Goal: Transaction & Acquisition: Purchase product/service

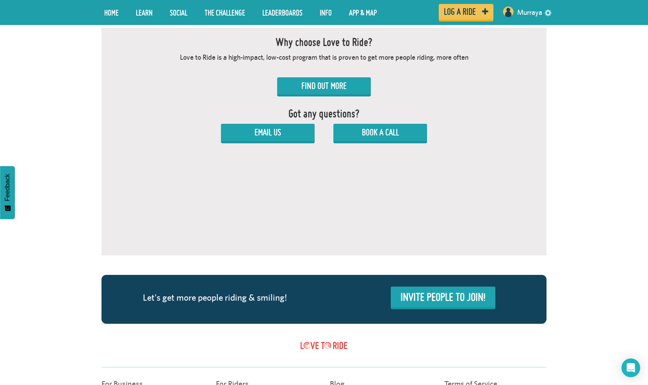
scroll to position [437, 0]
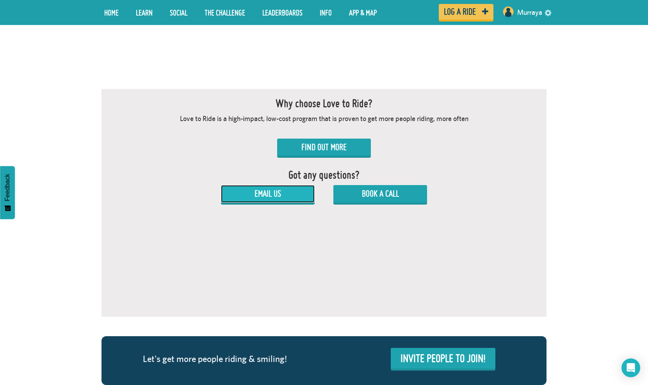
click at [298, 194] on link "Email Us" at bounding box center [268, 193] width 94 height 17
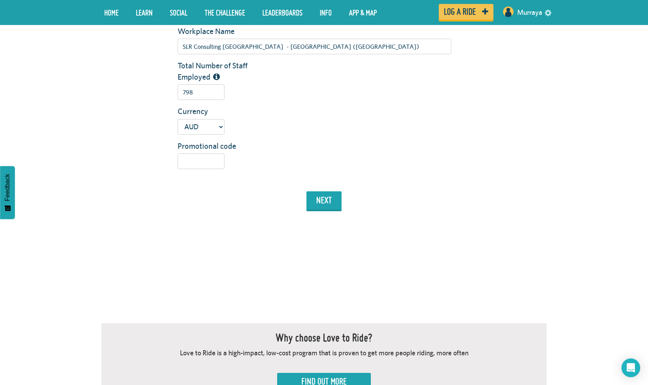
scroll to position [8, 0]
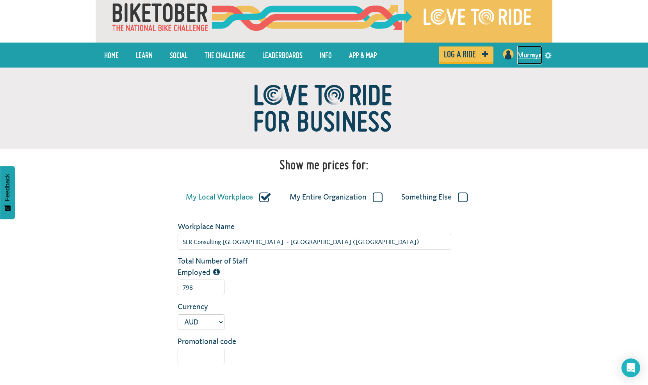
click at [526, 53] on link "Murraya" at bounding box center [529, 55] width 25 height 19
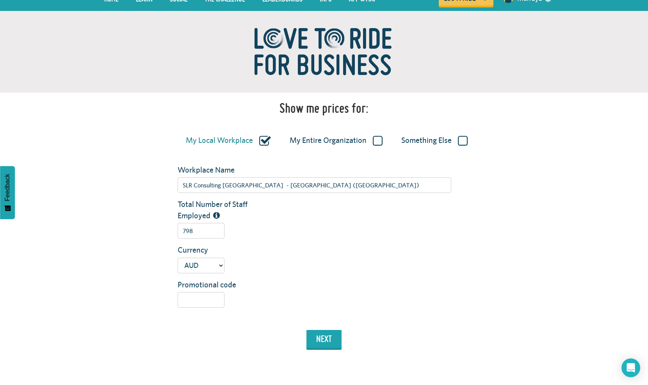
scroll to position [78, 0]
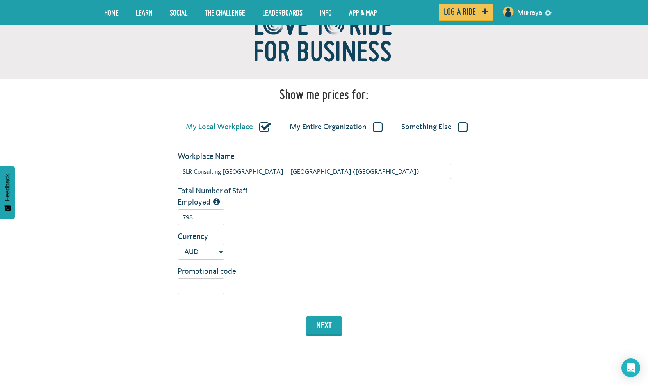
click at [352, 131] on label "My Entire Organization" at bounding box center [336, 127] width 93 height 10
click at [0, 0] on input "My Entire Organization" at bounding box center [0, 0] width 0 height 0
type input "SLR Consulting Australia"
click at [202, 218] on input "798" at bounding box center [201, 217] width 47 height 16
click at [202, 220] on input "798" at bounding box center [201, 217] width 47 height 16
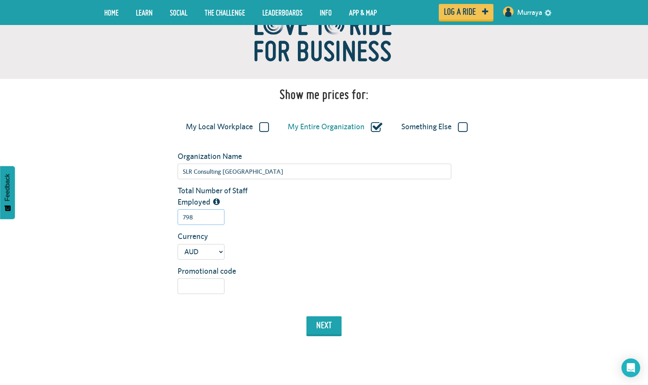
click at [202, 220] on input "798" at bounding box center [201, 217] width 47 height 16
click at [211, 224] on input "798" at bounding box center [201, 217] width 47 height 16
drag, startPoint x: 198, startPoint y: 218, endPoint x: 158, endPoint y: 219, distance: 40.2
click at [158, 219] on div "Total Number of Staff Employed 798" at bounding box center [324, 208] width 456 height 46
drag, startPoint x: 553, startPoint y: 171, endPoint x: 486, endPoint y: 166, distance: 67.3
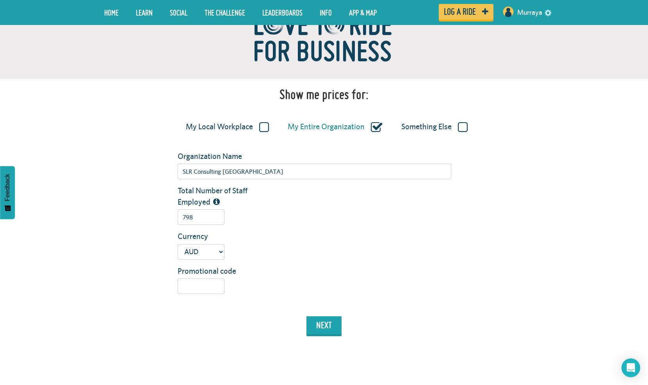
click at [553, 171] on div "Show me prices for: My Local Workplace My Entire Organization Something Else Or…" at bounding box center [324, 370] width 648 height 746
drag, startPoint x: 228, startPoint y: 214, endPoint x: 186, endPoint y: 217, distance: 42.3
click at [186, 217] on div "798" at bounding box center [314, 217] width 285 height 16
drag, startPoint x: 204, startPoint y: 214, endPoint x: 164, endPoint y: 220, distance: 41.1
click at [164, 220] on div "Total Number of Staff Employed 798" at bounding box center [324, 208] width 456 height 46
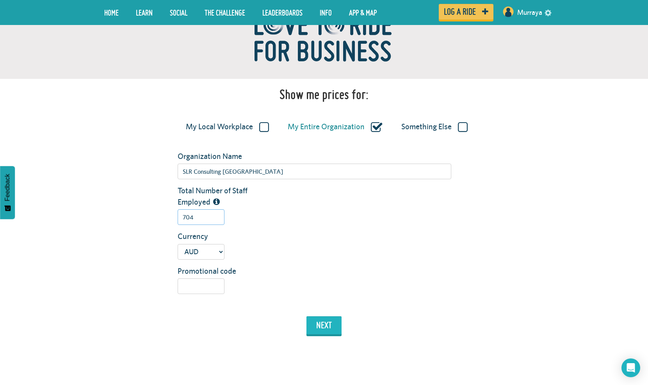
type input "704"
click at [330, 327] on button "next" at bounding box center [323, 325] width 35 height 18
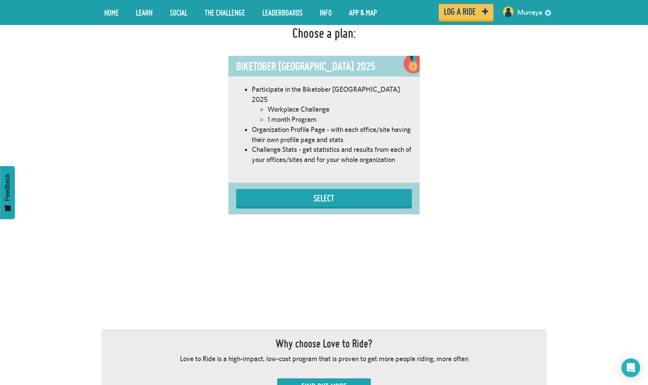
scroll to position [362, 0]
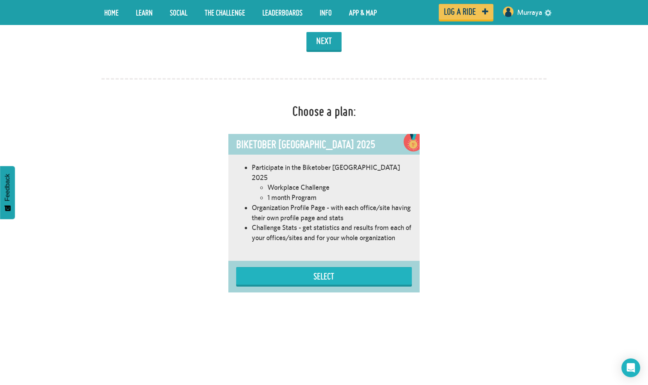
drag, startPoint x: 376, startPoint y: 255, endPoint x: 373, endPoint y: 264, distance: 9.0
click at [376, 261] on div "Select" at bounding box center [323, 277] width 191 height 32
click at [373, 267] on button "Select" at bounding box center [324, 276] width 176 height 18
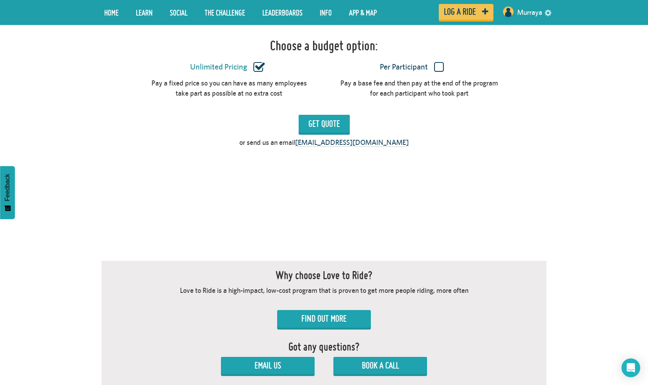
scroll to position [673, 0]
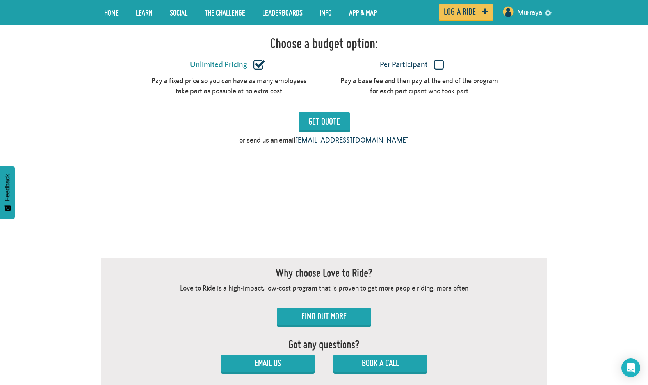
click at [439, 60] on label "Per Participant" at bounding box center [411, 65] width 162 height 10
click at [0, 0] on input "Per Participant" at bounding box center [0, 0] width 0 height 0
click at [341, 112] on input "Get Quote" at bounding box center [323, 121] width 51 height 18
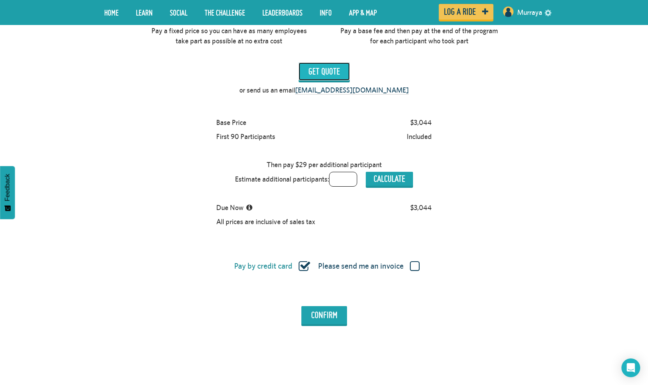
scroll to position [751, 0]
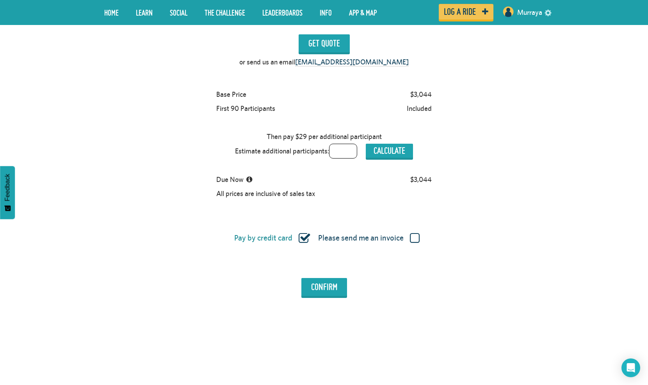
click at [413, 233] on label "Please send me an invoice" at bounding box center [368, 238] width 101 height 10
click at [0, 0] on input "Please send me an invoice" at bounding box center [0, 0] width 0 height 0
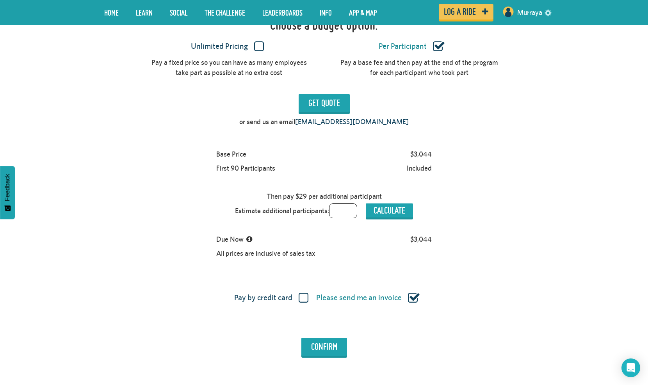
scroll to position [673, 0]
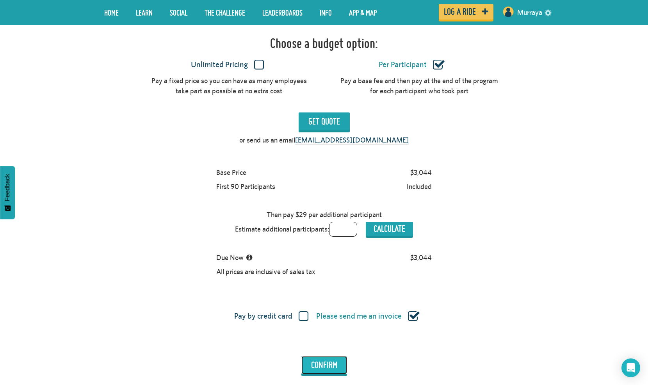
click at [331, 358] on input "Confirm" at bounding box center [324, 365] width 46 height 18
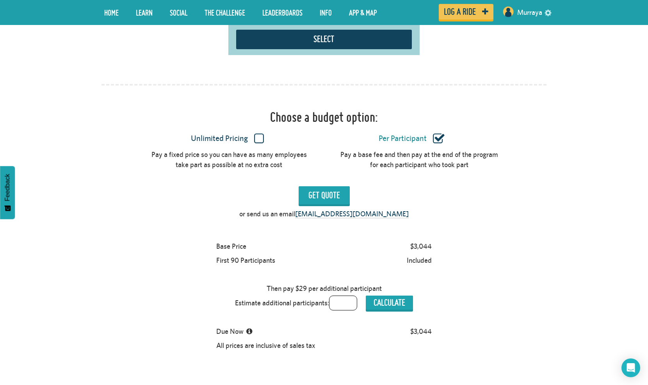
scroll to position [595, 0]
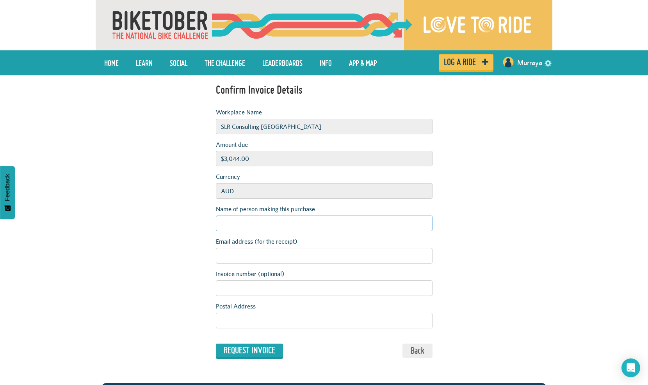
click at [368, 223] on input "Name of person making this purchase" at bounding box center [324, 223] width 217 height 16
type input "[PERSON_NAME]"
click at [517, 263] on div "Confirm Invoice Details Workplace Name SLR Consulting [GEOGRAPHIC_DATA] Amount …" at bounding box center [324, 204] width 456 height 259
click at [399, 253] on input "Email address (for the receipt)" at bounding box center [324, 256] width 217 height 16
type input "[EMAIL_ADDRESS][DOMAIN_NAME]"
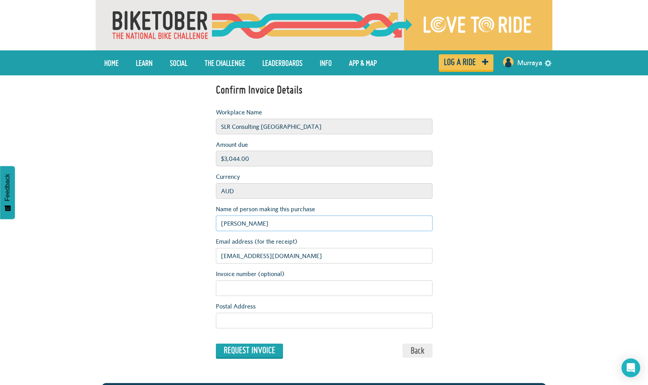
click at [329, 221] on input "[PERSON_NAME]" at bounding box center [324, 223] width 217 height 16
click at [492, 274] on div "Confirm Invoice Details Workplace Name SLR Consulting [GEOGRAPHIC_DATA] Amount …" at bounding box center [324, 204] width 456 height 259
click at [395, 289] on input "Invoice number (optional)" at bounding box center [324, 288] width 217 height 16
click at [353, 329] on div "Confirm Invoice Details Workplace Name SLR Consulting [GEOGRAPHIC_DATA] Amount …" at bounding box center [324, 204] width 228 height 259
click at [350, 321] on input "Postal Address" at bounding box center [324, 321] width 217 height 16
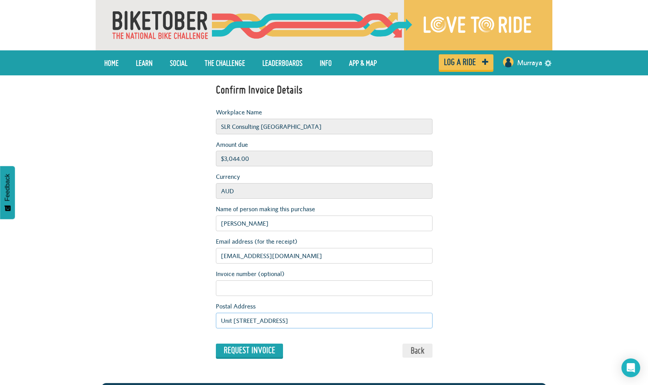
click at [218, 322] on input "Unit [STREET_ADDRESS]" at bounding box center [324, 321] width 217 height 16
click at [393, 323] on input "SLR Consulting [STREET_ADDRESS]" at bounding box center [324, 321] width 217 height 16
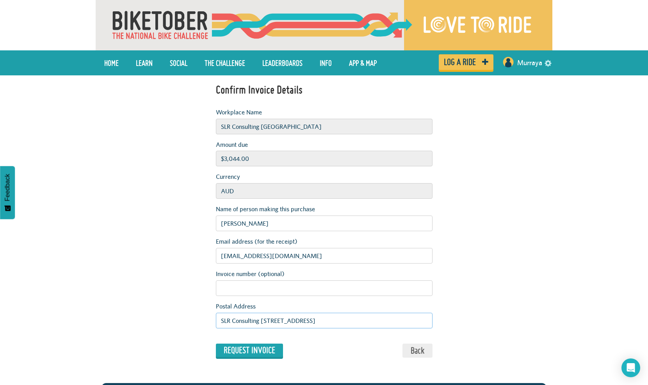
click at [401, 321] on input "SLR Consulting [STREET_ADDRESS]" at bounding box center [324, 321] width 217 height 16
type input "SLR Consulting [STREET_ADDRESS]"
click at [540, 335] on form "Confirm Invoice Details Workplace Name SLR Consulting [GEOGRAPHIC_DATA] Amount …" at bounding box center [323, 219] width 445 height 288
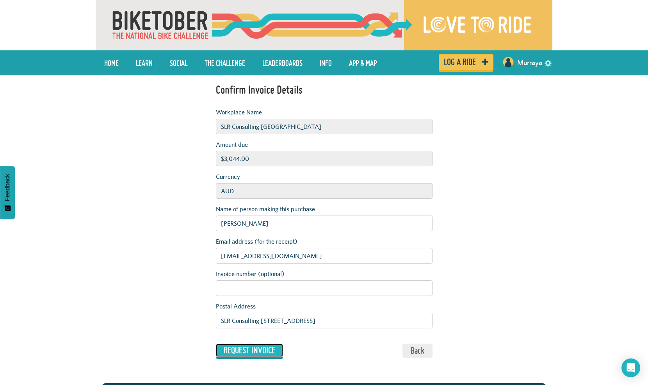
click at [253, 350] on input "Request Invoice" at bounding box center [249, 349] width 67 height 13
